Goal: Understand process/instructions: Learn how to perform a task or action

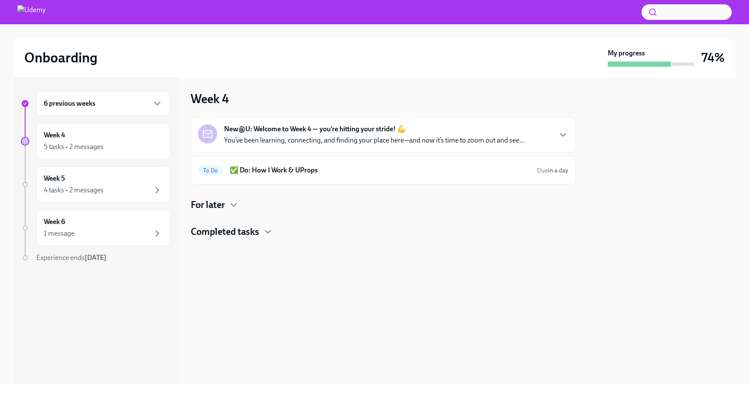
click at [221, 204] on h4 "For later" at bounding box center [208, 205] width 34 height 13
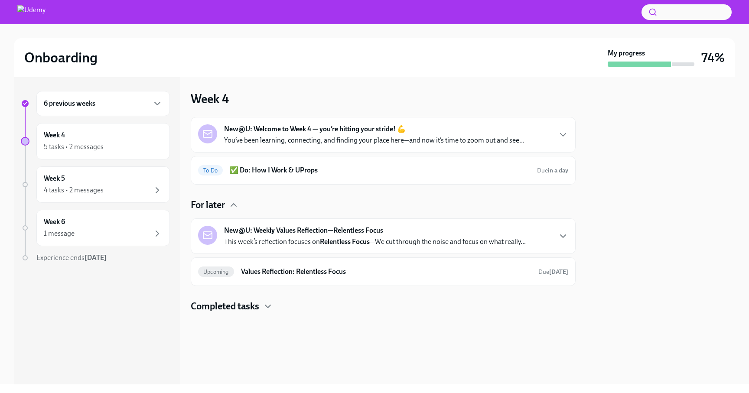
click at [220, 204] on h4 "For later" at bounding box center [208, 205] width 34 height 13
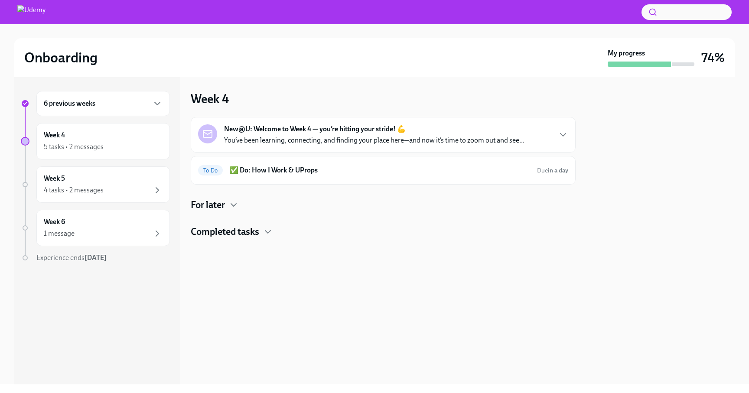
click at [464, 134] on div "New@U: Welcome to Week 4 — you’re hitting your stride! 💪 You’ve been learning, …" at bounding box center [374, 134] width 300 height 21
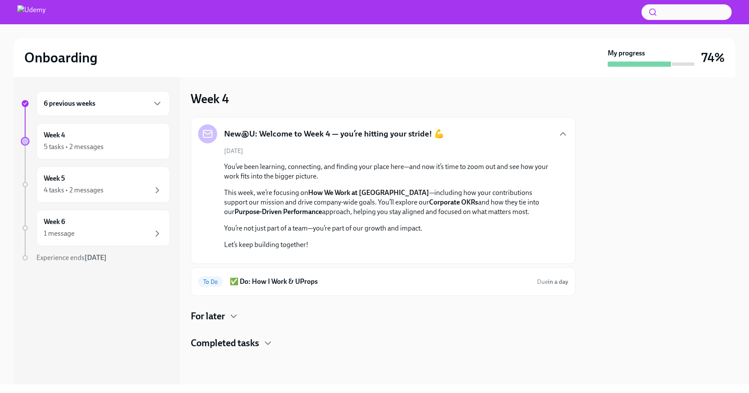
scroll to position [158, 0]
click at [347, 287] on h6 "✅ Do: How I Work & UProps" at bounding box center [380, 282] width 300 height 10
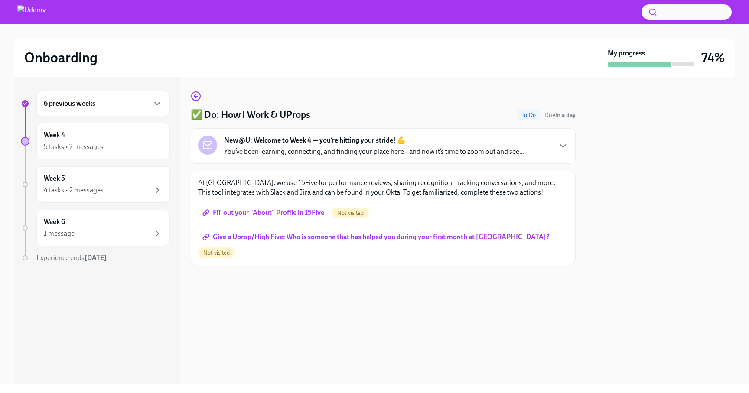
click at [143, 104] on div "6 previous weeks" at bounding box center [103, 103] width 119 height 10
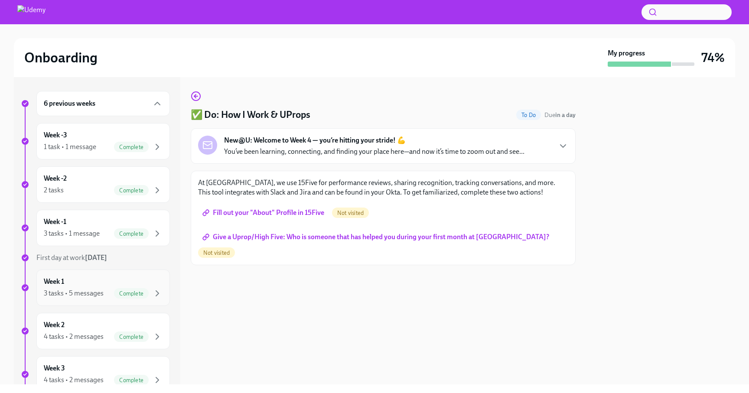
click at [104, 274] on div "Week 1 3 tasks • 5 messages Complete" at bounding box center [103, 288] width 134 height 36
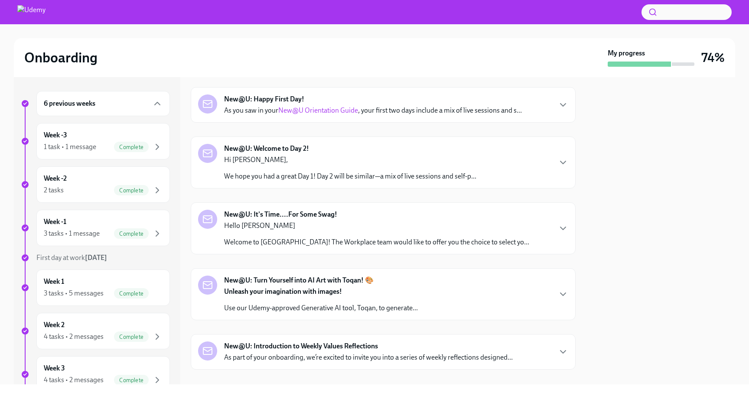
click at [355, 224] on p "Hello [PERSON_NAME]" at bounding box center [376, 226] width 305 height 10
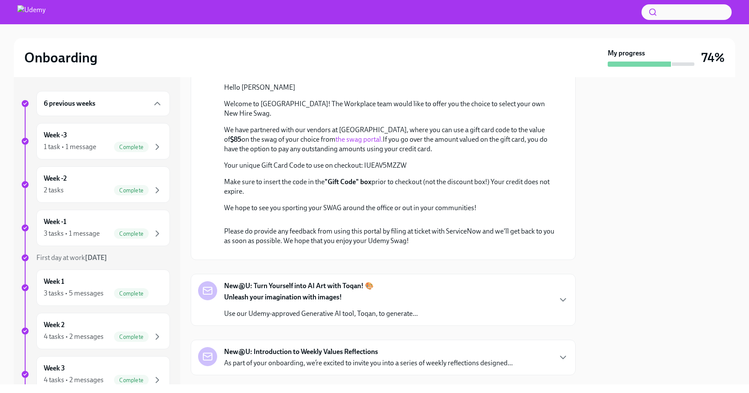
scroll to position [330, 0]
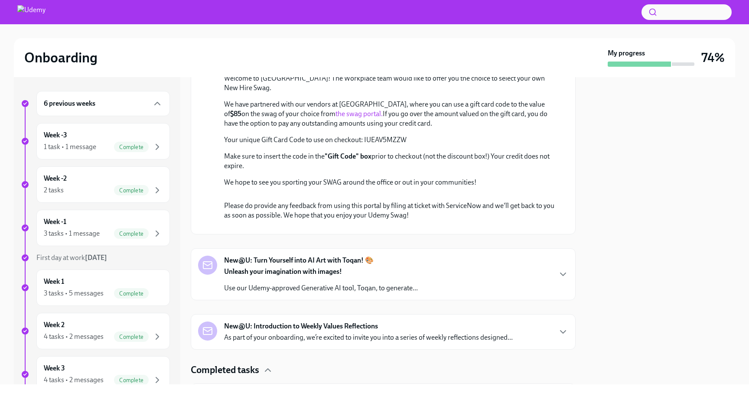
click at [336, 118] on link "the swag portal." at bounding box center [359, 114] width 47 height 8
click at [381, 145] on p "Your unique Gift Card Code to use on checkout: IUEAV5MZZW" at bounding box center [389, 140] width 330 height 10
copy p "IUEAV5MZZW"
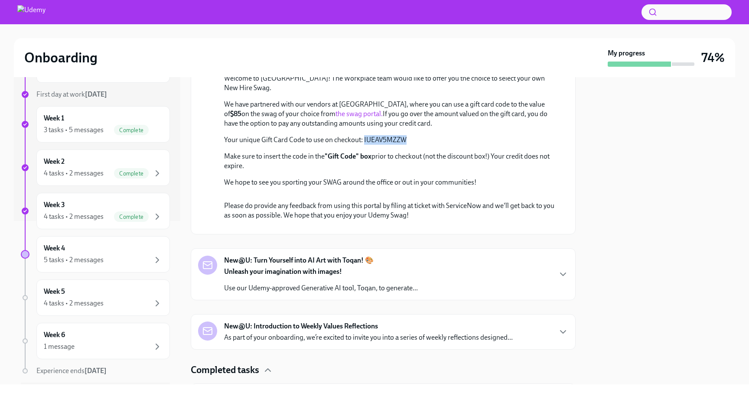
scroll to position [189, 0]
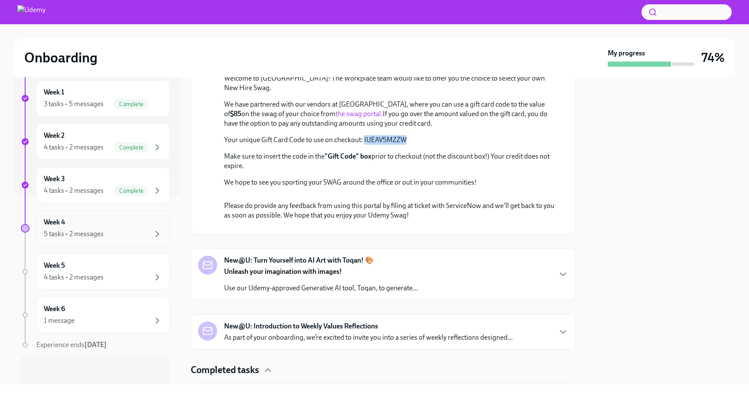
click at [115, 226] on div "Week 4 5 tasks • 2 messages" at bounding box center [103, 229] width 119 height 22
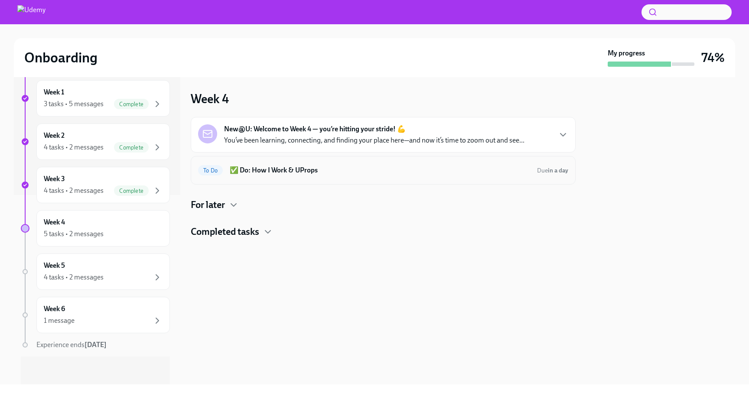
click at [372, 171] on h6 "✅ Do: How I Work & UProps" at bounding box center [380, 171] width 300 height 10
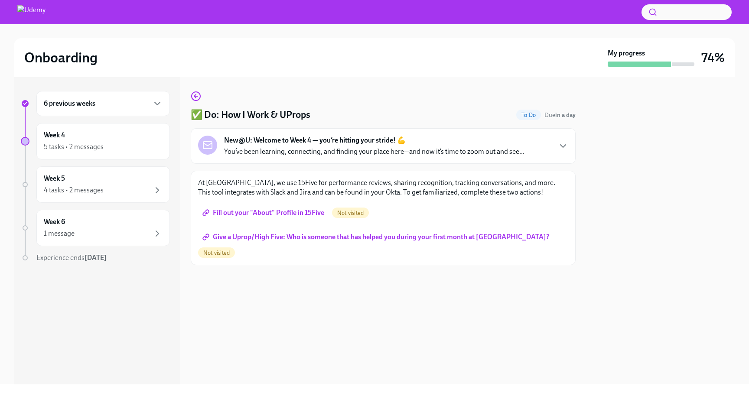
click at [282, 213] on span "Fill out your "About" Profile in 15Five" at bounding box center [264, 213] width 120 height 9
